Goal: Task Accomplishment & Management: Manage account settings

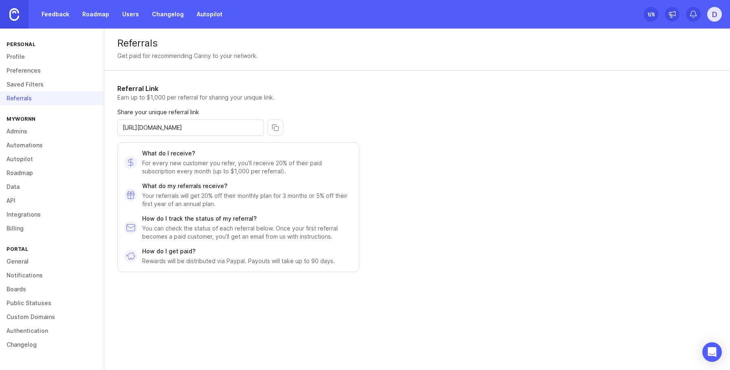
click at [113, 38] on div "Referrals Get paid for recommending Canny to your network." at bounding box center [417, 50] width 626 height 42
drag, startPoint x: 113, startPoint y: 38, endPoint x: 304, endPoint y: 62, distance: 191.7
click at [304, 62] on div "Referrals Get paid for recommending Canny to your network." at bounding box center [417, 50] width 626 height 42
click at [125, 45] on div "Referrals" at bounding box center [417, 43] width 600 height 10
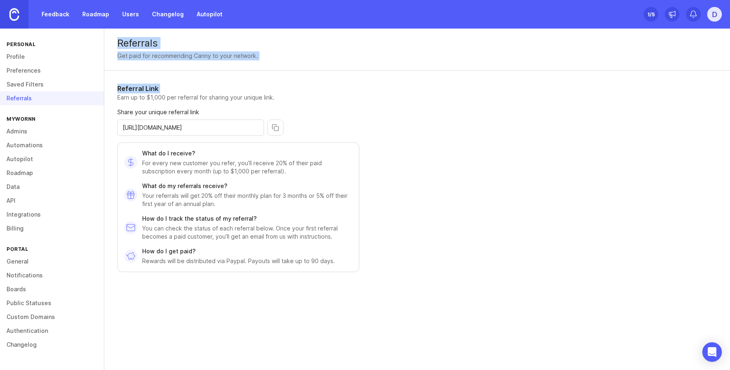
drag, startPoint x: 125, startPoint y: 45, endPoint x: 269, endPoint y: 91, distance: 150.5
click at [267, 89] on div "Referrals Get paid for recommending Canny to your network. Referral Link Earn u…" at bounding box center [417, 194] width 626 height 331
click at [462, 165] on div "Referrals Get paid for recommending Canny to your network. Referral Link Earn u…" at bounding box center [417, 194] width 626 height 331
click at [156, 251] on p "How do I get paid?" at bounding box center [238, 251] width 193 height 8
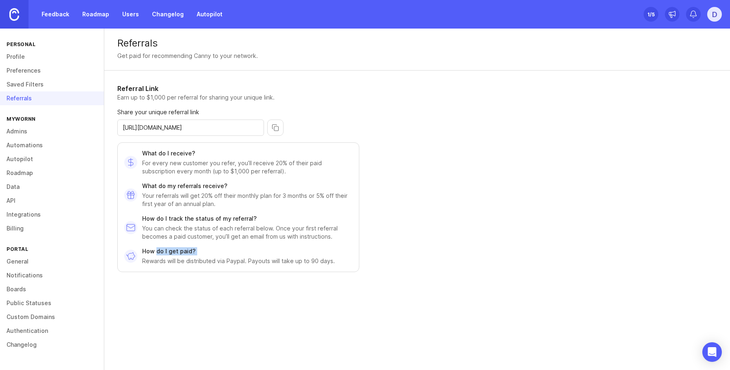
drag, startPoint x: 156, startPoint y: 251, endPoint x: 385, endPoint y: 262, distance: 228.8
click at [228, 249] on p "How do I get paid?" at bounding box center [238, 251] width 193 height 8
click at [388, 262] on div "Referral Link Earn up to $1,000 per referral for sharing your unique link. Shar…" at bounding box center [280, 184] width 352 height 227
drag, startPoint x: 273, startPoint y: 267, endPoint x: 268, endPoint y: 267, distance: 4.9
click at [268, 267] on div "Referral Link Earn up to $1,000 per referral for sharing your unique link. Shar…" at bounding box center [280, 184] width 352 height 227
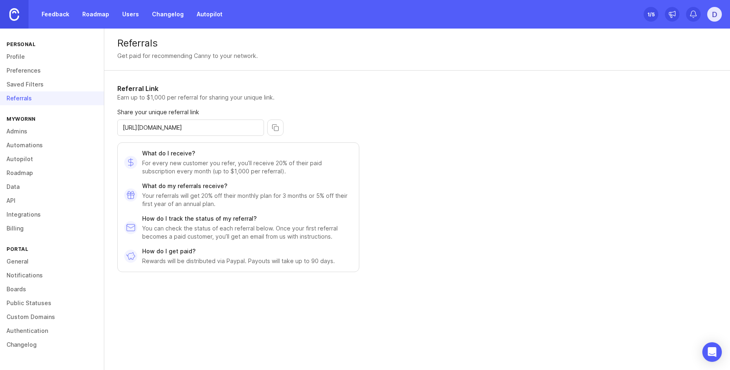
click at [316, 262] on p "Rewards will be distributed via Paypal. Payouts will take up to 90 days." at bounding box center [238, 261] width 193 height 8
drag, startPoint x: 316, startPoint y: 262, endPoint x: 246, endPoint y: 262, distance: 69.7
click at [246, 262] on p "Rewards will be distributed via Paypal. Payouts will take up to 90 days." at bounding box center [238, 261] width 193 height 8
click at [325, 262] on p "Rewards will be distributed via Paypal. Payouts will take up to 90 days." at bounding box center [238, 261] width 193 height 8
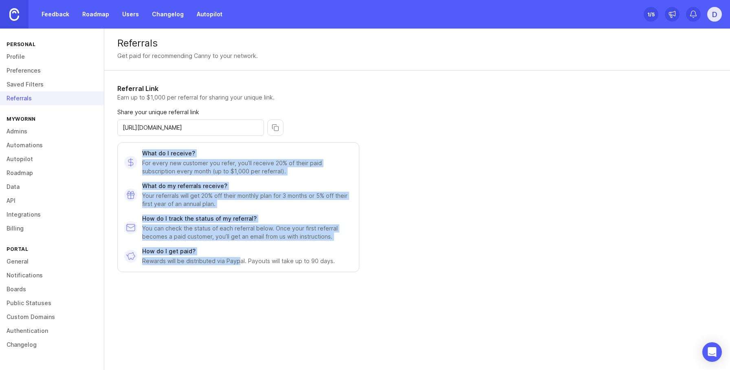
drag, startPoint x: 137, startPoint y: 141, endPoint x: 341, endPoint y: 269, distance: 241.3
click at [240, 261] on div "Referral Link Earn up to $1,000 per referral for sharing your unique link. Shar…" at bounding box center [238, 178] width 242 height 188
click at [589, 169] on div "Referrals Get paid for recommending Canny to your network. Referral Link Earn u…" at bounding box center [417, 194] width 626 height 331
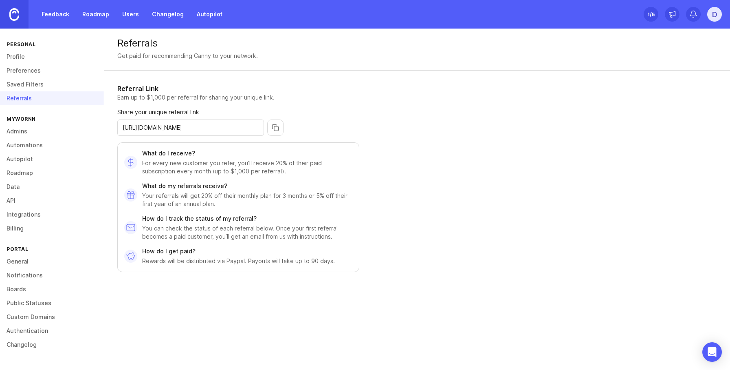
click at [549, 167] on div "Referrals Get paid for recommending Canny to your network. Referral Link Earn u…" at bounding box center [417, 194] width 626 height 331
click at [24, 82] on link "Saved Filters" at bounding box center [52, 84] width 104 height 14
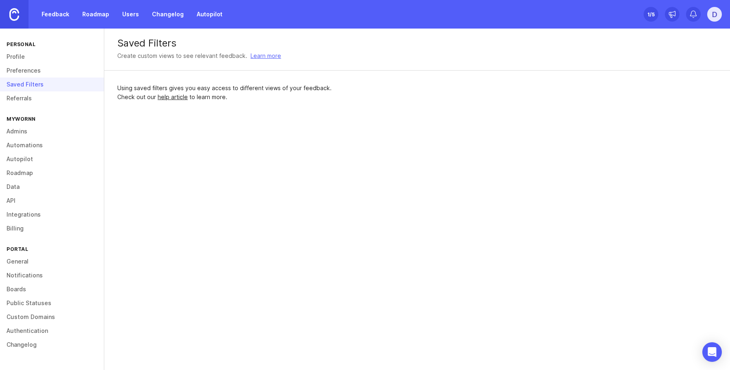
click at [33, 71] on link "Preferences" at bounding box center [52, 71] width 104 height 14
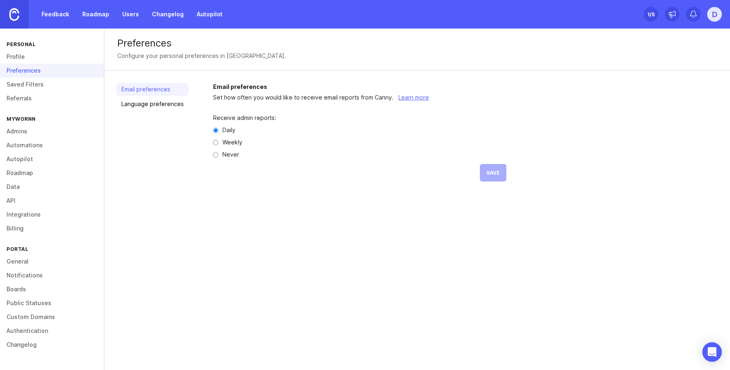
click at [28, 63] on link "Profile" at bounding box center [52, 57] width 104 height 14
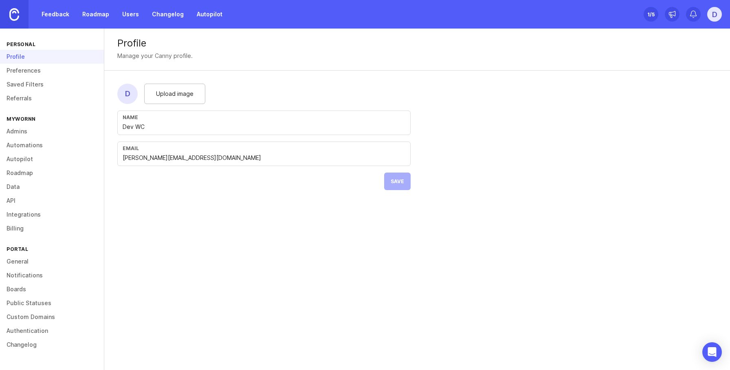
click at [29, 103] on link "Referrals" at bounding box center [52, 98] width 104 height 14
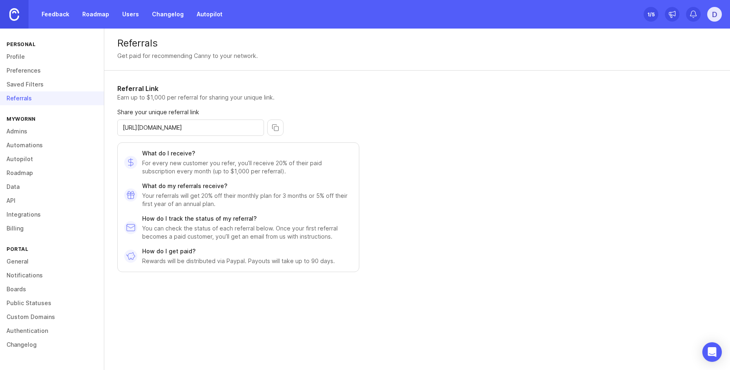
click at [343, 135] on div "[URL][DOMAIN_NAME]" at bounding box center [238, 127] width 242 height 16
click at [32, 133] on link "Admins" at bounding box center [52, 131] width 104 height 14
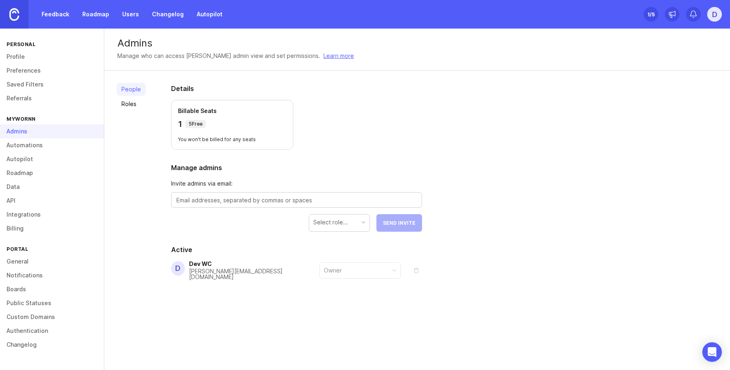
click at [35, 92] on link "Referrals" at bounding box center [52, 98] width 104 height 14
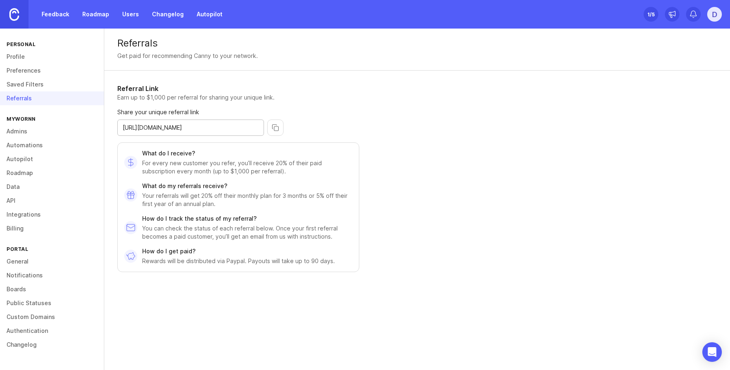
drag, startPoint x: 257, startPoint y: 127, endPoint x: 156, endPoint y: 124, distance: 101.5
click at [156, 124] on input "[URL][DOMAIN_NAME]" at bounding box center [191, 127] width 136 height 9
click at [172, 125] on input "[URL][DOMAIN_NAME]" at bounding box center [191, 127] width 136 height 9
click at [144, 126] on input "[URL][DOMAIN_NAME]" at bounding box center [191, 127] width 136 height 9
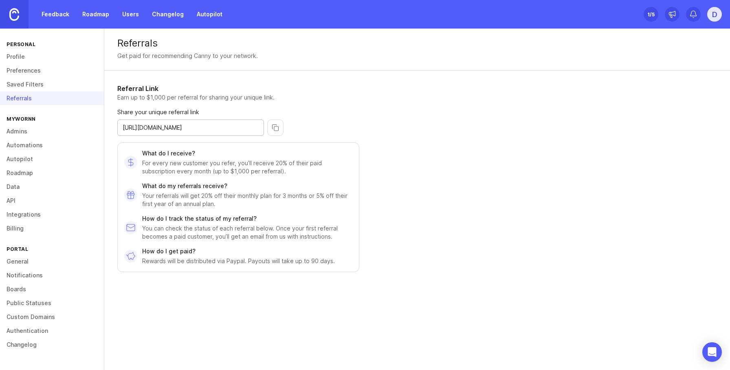
click at [144, 126] on input "[URL][DOMAIN_NAME]" at bounding box center [191, 127] width 136 height 9
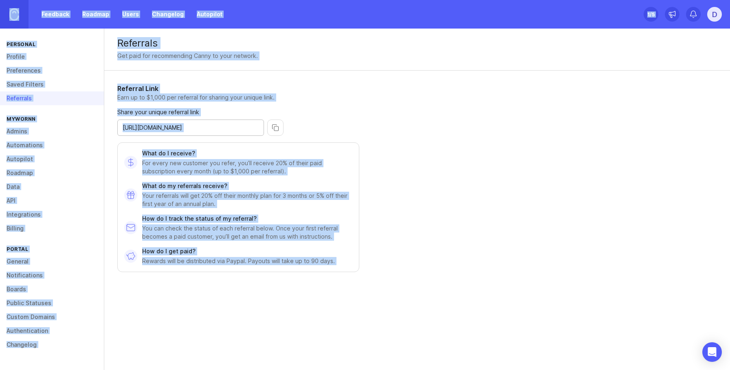
click at [237, 132] on div "[URL][DOMAIN_NAME]" at bounding box center [190, 127] width 147 height 16
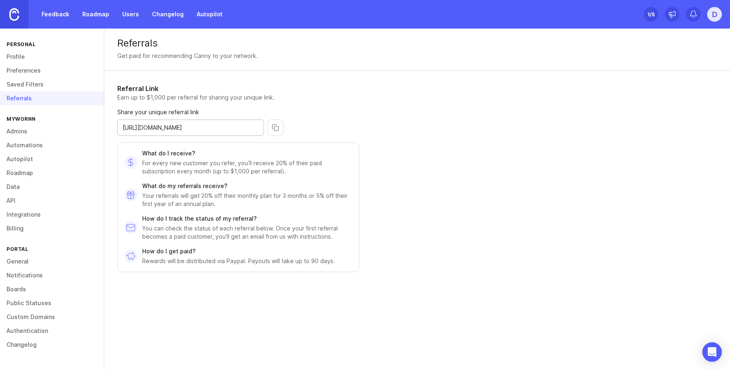
drag, startPoint x: 246, startPoint y: 128, endPoint x: 94, endPoint y: 119, distance: 152.2
click at [94, 119] on div "Personal Profile Preferences Saved Filters Referrals Mywornn Admins Automations…" at bounding box center [365, 199] width 730 height 341
click at [28, 166] on link "Roadmap" at bounding box center [52, 173] width 104 height 14
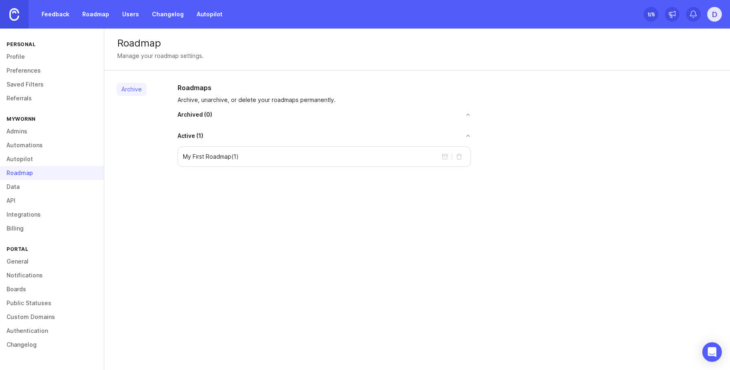
click at [24, 194] on link "API" at bounding box center [52, 201] width 104 height 14
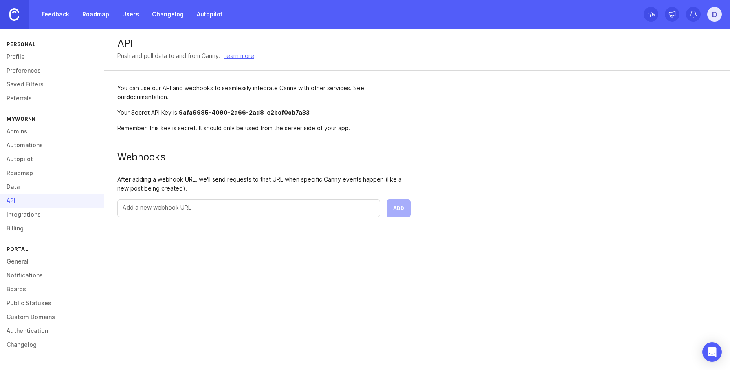
click at [186, 282] on div "API Push and pull data to and from Canny. Learn more You can use our API and we…" at bounding box center [417, 199] width 626 height 341
click at [563, 247] on div "API Push and pull data to and from Canny. Learn more You can use our API and we…" at bounding box center [417, 199] width 626 height 341
drag, startPoint x: 128, startPoint y: 112, endPoint x: 165, endPoint y: 110, distance: 36.7
click at [165, 110] on div "Your Secret API Key is: 9afa9985-4090-2a66-2ad8-e2bcf0cb7a33" at bounding box center [263, 112] width 293 height 9
click at [193, 113] on span "9afa9985-4090-2a66-2ad8-e2bcf0cb7a33" at bounding box center [244, 112] width 131 height 7
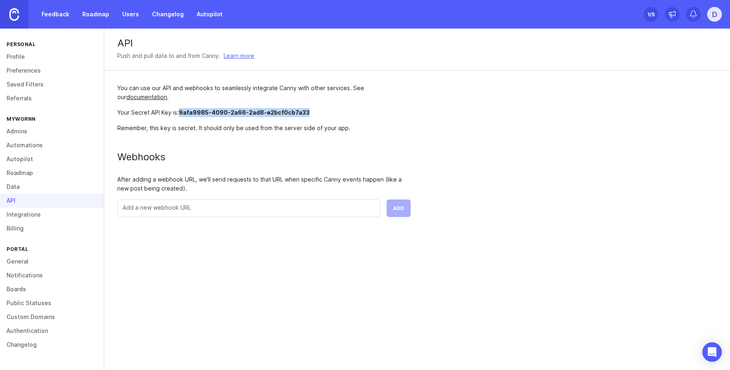
drag, startPoint x: 193, startPoint y: 113, endPoint x: 286, endPoint y: 110, distance: 93.0
click at [286, 110] on span "9afa9985-4090-2a66-2ad8-e2bcf0cb7a33" at bounding box center [244, 112] width 131 height 7
drag, startPoint x: 355, startPoint y: 112, endPoint x: 361, endPoint y: 112, distance: 5.8
click at [357, 112] on div "Your Secret API Key is: 9afa9985-4090-2a66-2ad8-e2bcf0cb7a33" at bounding box center [263, 112] width 293 height 9
click at [719, 17] on div "D" at bounding box center [714, 14] width 15 height 15
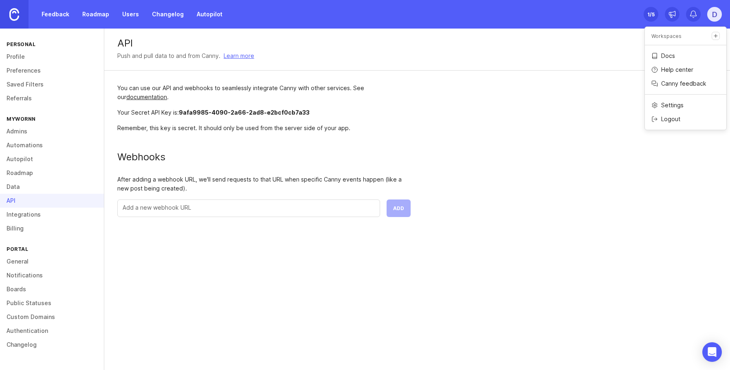
click at [606, 205] on div "API Push and pull data to and from Canny. Learn more You can use our API and we…" at bounding box center [417, 129] width 626 height 201
click at [181, 112] on span "9afa9985-4090-2a66-2ad8-e2bcf0cb7a33" at bounding box center [244, 112] width 131 height 7
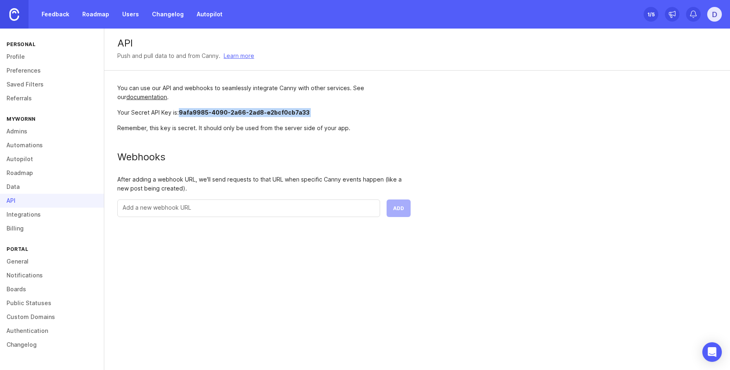
copy span "9afa9985-4090-2a66-2ad8-e2bcf0cb7a33"
drag, startPoint x: 181, startPoint y: 112, endPoint x: 320, endPoint y: 110, distance: 138.6
click at [320, 110] on div "Your Secret API Key is: 9afa9985-4090-2a66-2ad8-e2bcf0cb7a33" at bounding box center [263, 112] width 293 height 9
click at [534, 128] on div "API Push and pull data to and from Canny. Learn more You can use our API and we…" at bounding box center [417, 129] width 626 height 201
click at [184, 110] on span "9afa9985-4090-2a66-2ad8-e2bcf0cb7a33" at bounding box center [244, 112] width 131 height 7
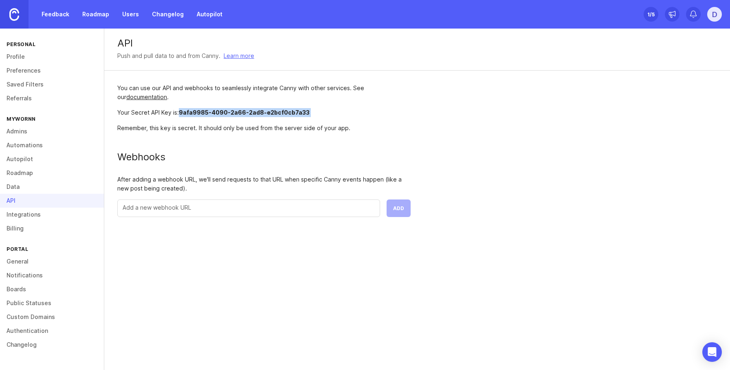
drag, startPoint x: 184, startPoint y: 110, endPoint x: 169, endPoint y: 115, distance: 16.0
click at [286, 117] on div "You can use our API and webhooks to seamlessly integrate Canny with other servi…" at bounding box center [264, 150] width 320 height 159
drag, startPoint x: 170, startPoint y: 115, endPoint x: 187, endPoint y: 114, distance: 17.5
click at [170, 115] on div "Your Secret API Key is: 9afa9985-4090-2a66-2ad8-e2bcf0cb7a33" at bounding box center [263, 112] width 293 height 9
click at [187, 114] on span "9afa9985-4090-2a66-2ad8-e2bcf0cb7a33" at bounding box center [244, 112] width 131 height 7
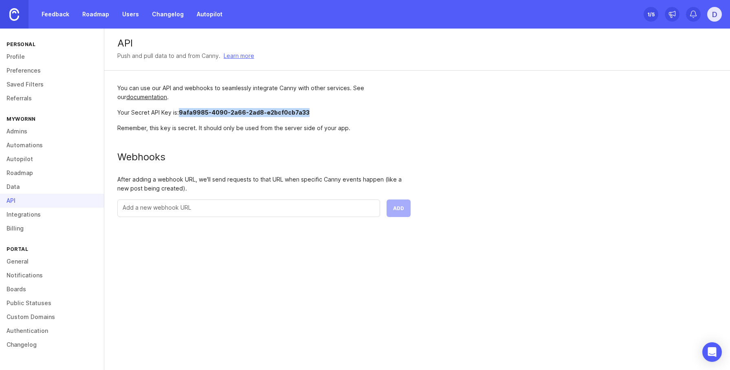
copy span "9afa9985-4090-2a66-2ad8-e2bcf0cb7a33"
drag, startPoint x: 187, startPoint y: 114, endPoint x: 287, endPoint y: 114, distance: 100.3
click at [287, 114] on span "9afa9985-4090-2a66-2ad8-e2bcf0cb7a33" at bounding box center [244, 112] width 131 height 7
copy span "9afa9985-4090-2a66-2ad8-e2bcf0cb7a33"
click at [725, 85] on div "API Push and pull data to and from Canny. Learn more You can use our API and we…" at bounding box center [417, 129] width 626 height 201
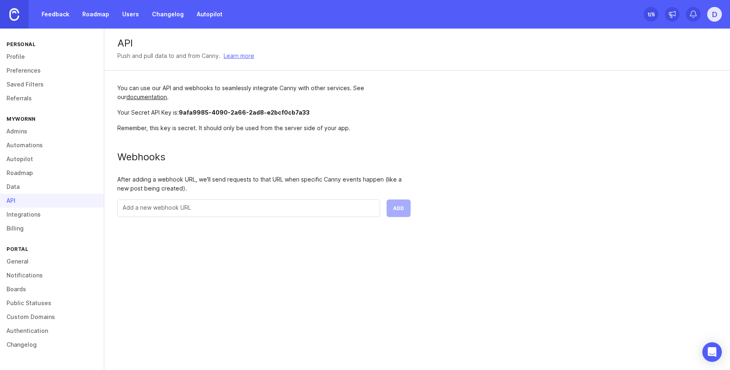
click at [195, 112] on span "9afa9985-4090-2a66-2ad8-e2bcf0cb7a33" at bounding box center [244, 112] width 131 height 7
drag, startPoint x: 195, startPoint y: 112, endPoint x: 333, endPoint y: 113, distance: 138.2
click at [315, 113] on div "Your Secret API Key is: 9afa9985-4090-2a66-2ad8-e2bcf0cb7a33" at bounding box center [263, 112] width 293 height 9
click at [350, 113] on div "Your Secret API Key is: 9afa9985-4090-2a66-2ad8-e2bcf0cb7a33" at bounding box center [263, 112] width 293 height 9
click at [581, 155] on div "API Push and pull data to and from Canny. Learn more You can use our API and we…" at bounding box center [417, 129] width 626 height 201
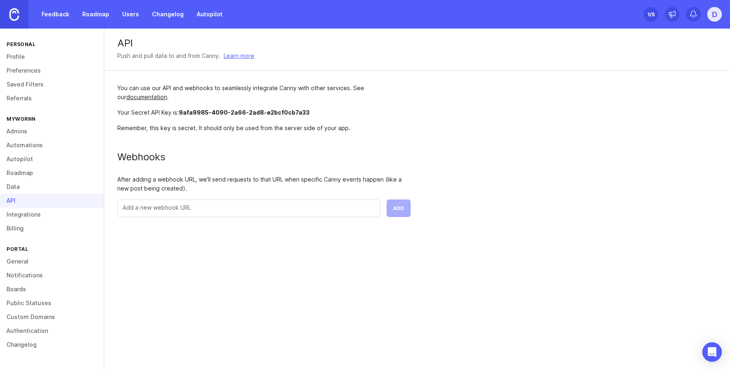
click at [604, 123] on div "API Push and pull data to and from Canny. Learn more You can use our API and we…" at bounding box center [417, 129] width 626 height 201
click at [582, 203] on div "API Push and pull data to and from Canny. Learn more You can use our API and we…" at bounding box center [417, 129] width 626 height 201
click at [388, 323] on div "API Push and pull data to and from Canny. Learn more You can use our API and we…" at bounding box center [417, 199] width 626 height 341
click at [606, 162] on div "API Push and pull data to and from Canny. Learn more You can use our API and we…" at bounding box center [417, 129] width 626 height 201
click at [37, 212] on link "Integrations" at bounding box center [52, 214] width 104 height 14
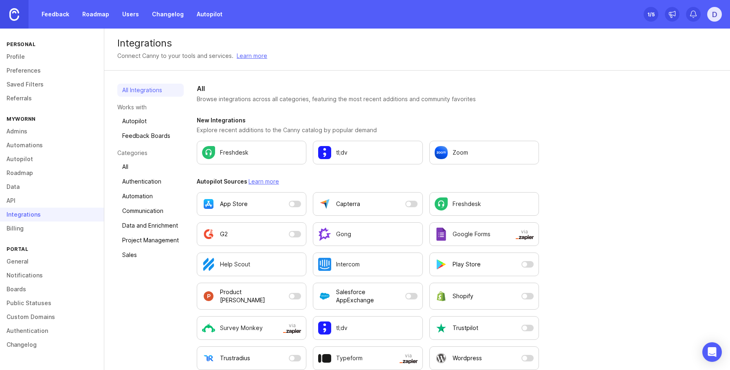
click at [14, 222] on link "Billing" at bounding box center [52, 228] width 104 height 14
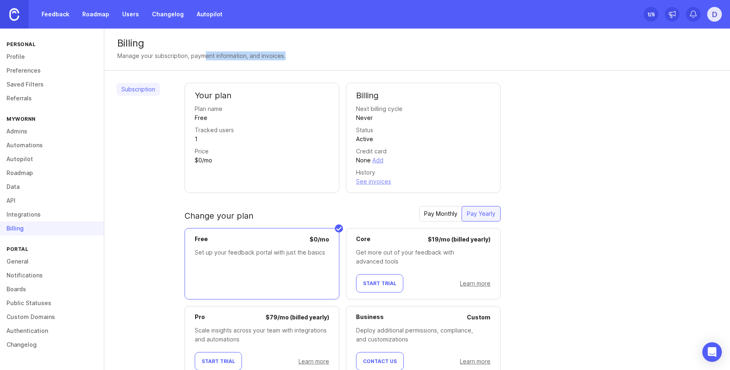
drag, startPoint x: 208, startPoint y: 52, endPoint x: 200, endPoint y: 52, distance: 8.6
click at [201, 52] on div "Manage your subscription, payment information, and invoices." at bounding box center [417, 55] width 600 height 9
click at [337, 51] on div "Manage your subscription, payment information, and invoices." at bounding box center [417, 55] width 600 height 9
click at [23, 201] on link "API" at bounding box center [52, 201] width 104 height 14
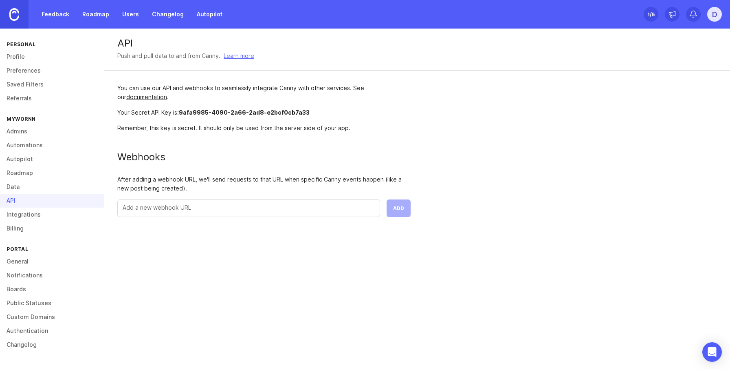
click at [24, 213] on link "Integrations" at bounding box center [52, 214] width 104 height 14
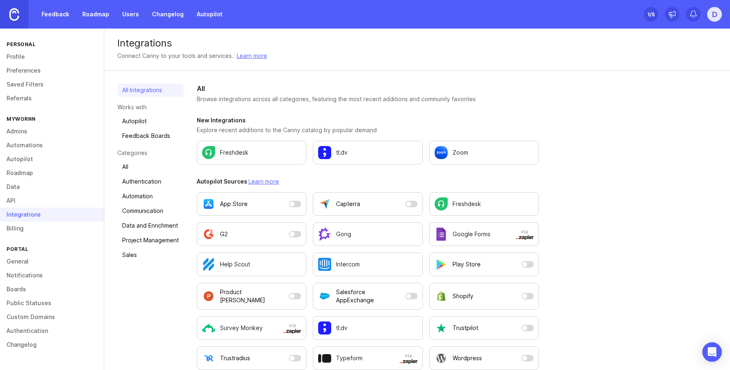
drag, startPoint x: 680, startPoint y: 104, endPoint x: 688, endPoint y: 28, distance: 76.6
click at [24, 97] on link "Referrals" at bounding box center [52, 98] width 104 height 14
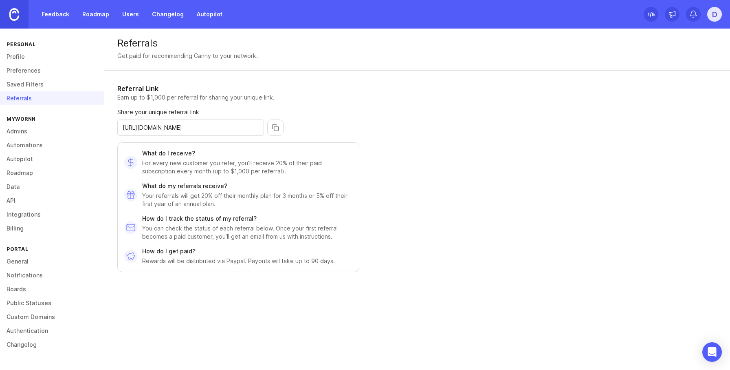
click at [124, 84] on h1 "Referral Link" at bounding box center [238, 89] width 242 height 10
drag, startPoint x: 124, startPoint y: 84, endPoint x: 189, endPoint y: 101, distance: 67.5
click at [163, 97] on div "Referral Link Earn up to $1,000 per referral for sharing your unique link." at bounding box center [238, 93] width 242 height 18
click at [105, 38] on div "Referrals Get paid for recommending Canny to your network." at bounding box center [417, 50] width 626 height 42
copy div "Referrals Get paid for recommending Canny to your network."
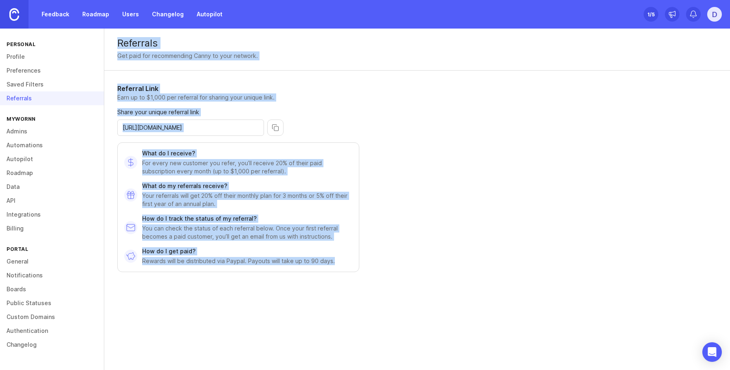
copy body "Referrals Get paid for recommending Canny to your network. Referral Link Earn u…"
drag, startPoint x: 105, startPoint y: 38, endPoint x: 295, endPoint y: 266, distance: 296.9
click at [295, 266] on div "Referrals Get paid for recommending Canny to your network. Referral Link Earn u…" at bounding box center [417, 194] width 626 height 331
click at [535, 157] on div "Referrals Get paid for recommending Canny to your network. Referral Link Earn u…" at bounding box center [417, 194] width 626 height 331
